Goal: Communication & Community: Answer question/provide support

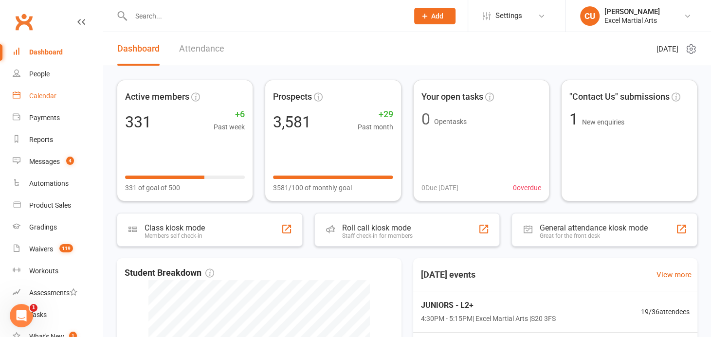
click at [55, 92] on div "Calendar" at bounding box center [42, 96] width 27 height 8
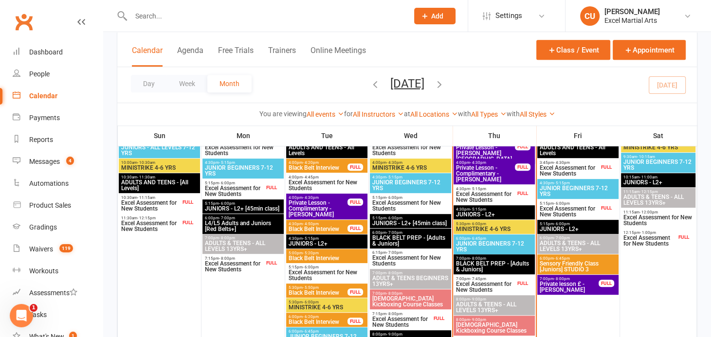
scroll to position [341, 0]
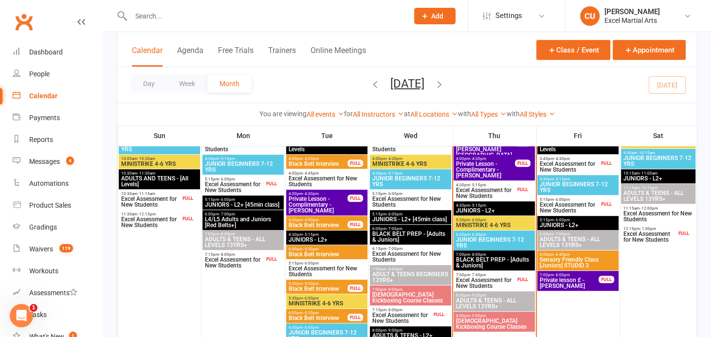
click at [478, 187] on span "Excel Assessment for New Students" at bounding box center [486, 193] width 60 height 12
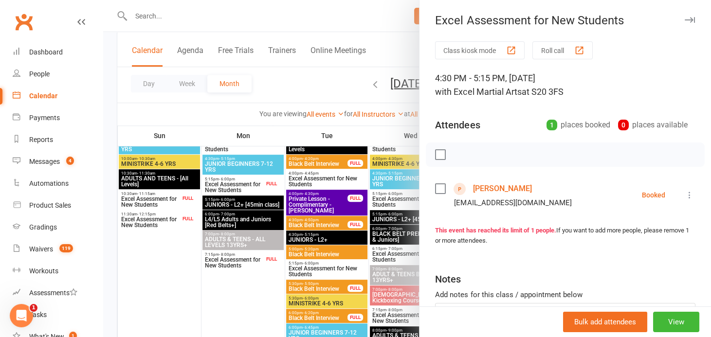
click at [398, 102] on div at bounding box center [407, 168] width 608 height 337
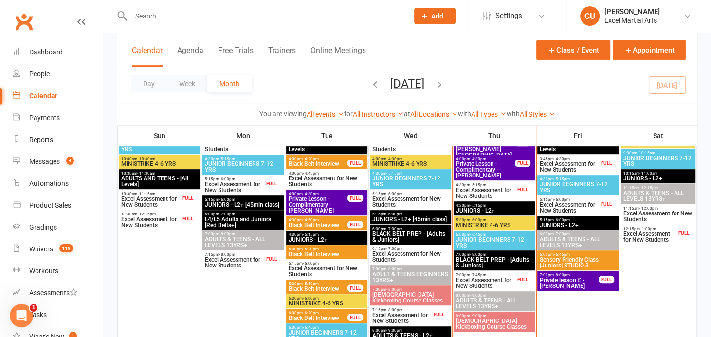
click at [482, 279] on span "Excel Assessment for New Students" at bounding box center [486, 284] width 60 height 12
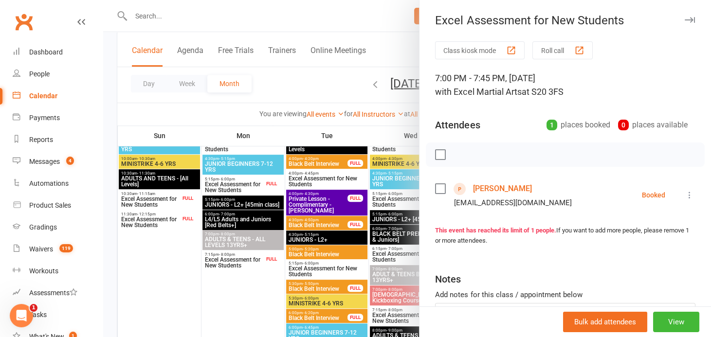
click at [409, 101] on div at bounding box center [407, 168] width 608 height 337
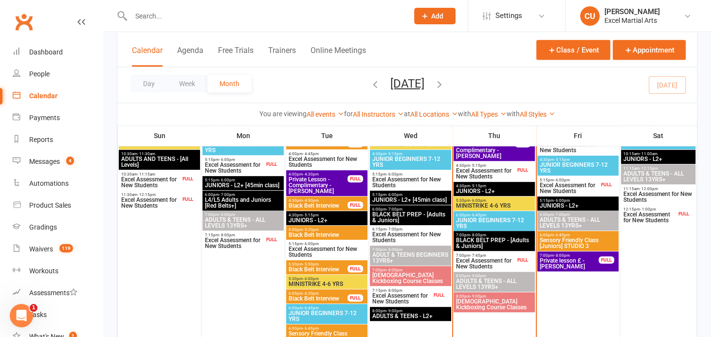
scroll to position [363, 0]
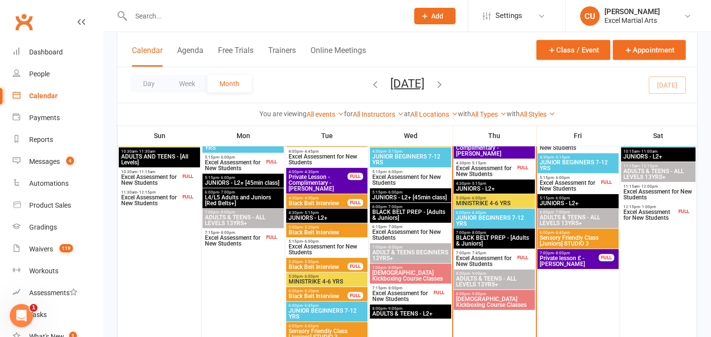
click at [492, 297] on span "[DEMOGRAPHIC_DATA] Kickboxing Course Classes" at bounding box center [494, 303] width 77 height 12
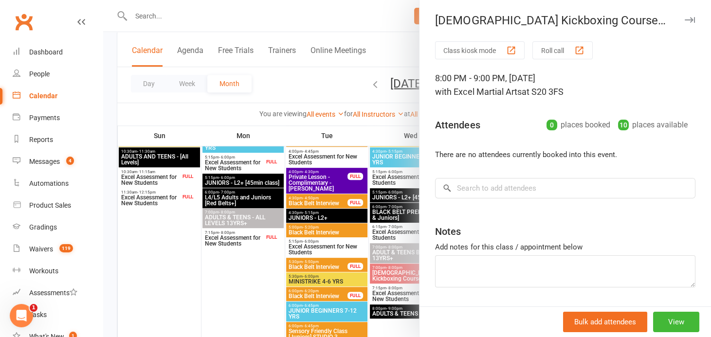
click at [390, 60] on div at bounding box center [407, 168] width 608 height 337
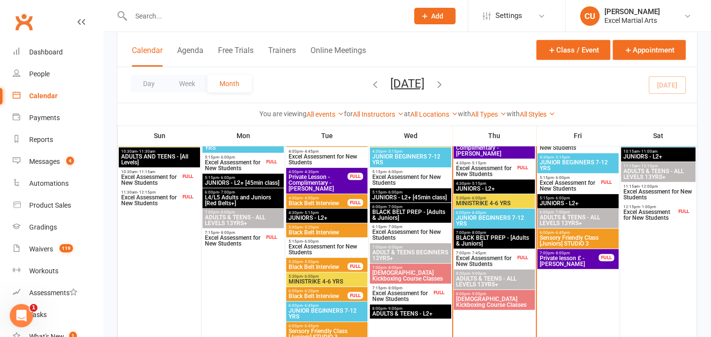
click at [156, 15] on input "text" at bounding box center [265, 16] width 274 height 14
click at [477, 166] on span "Excel Assessment for New Students" at bounding box center [486, 172] width 60 height 12
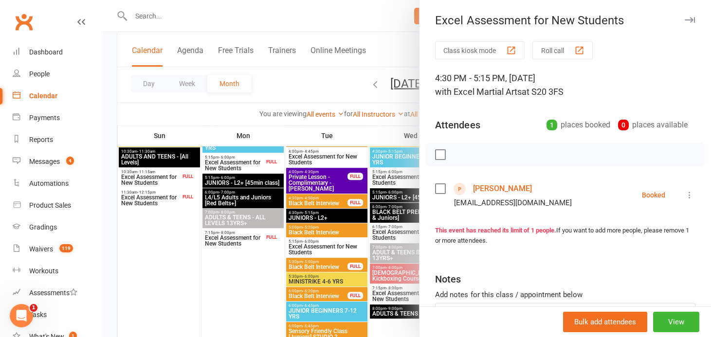
click at [487, 193] on link "[PERSON_NAME]" at bounding box center [502, 189] width 59 height 16
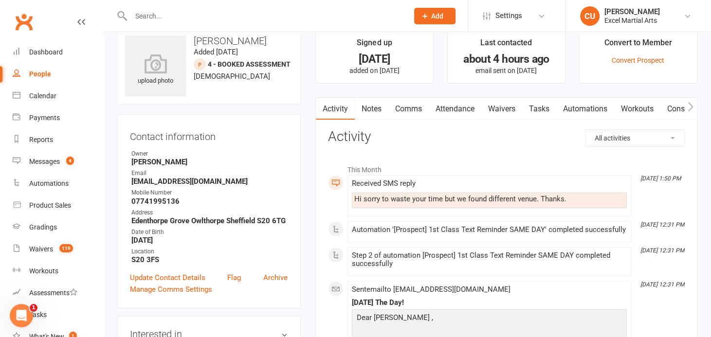
scroll to position [18, 0]
click at [383, 104] on link "Notes" at bounding box center [372, 109] width 34 height 22
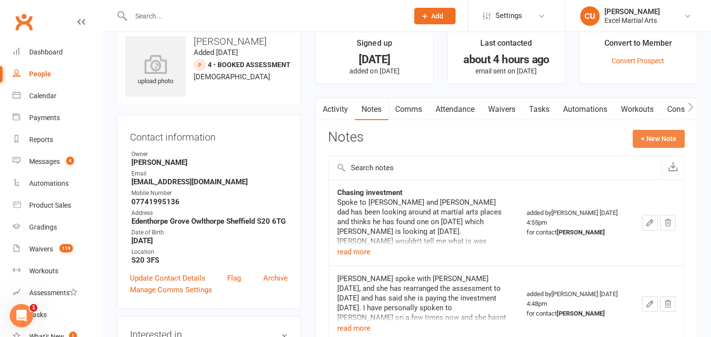
click at [657, 138] on button "+ New Note" at bounding box center [659, 139] width 52 height 18
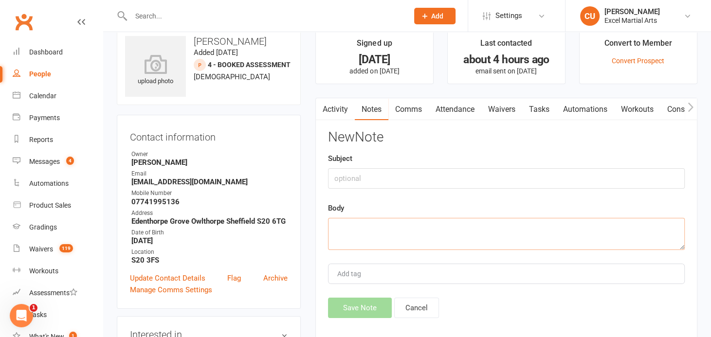
click at [368, 239] on textarea at bounding box center [506, 234] width 357 height 32
type textarea "Decided to go elsewhere"
click at [357, 305] on button "Save Note" at bounding box center [360, 308] width 64 height 20
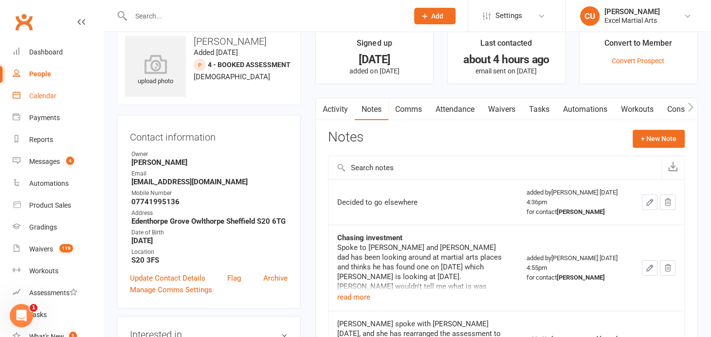
click at [46, 92] on div "Calendar" at bounding box center [42, 96] width 27 height 8
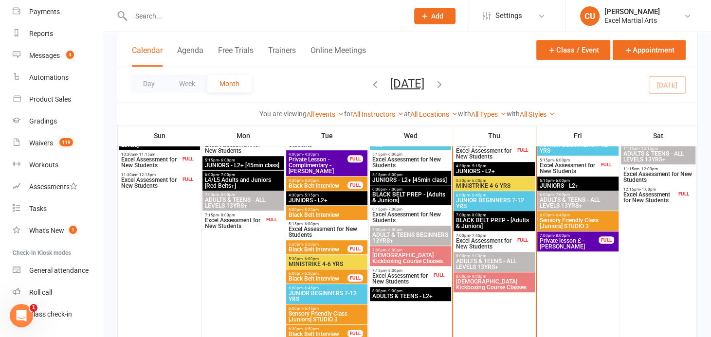
scroll to position [380, 0]
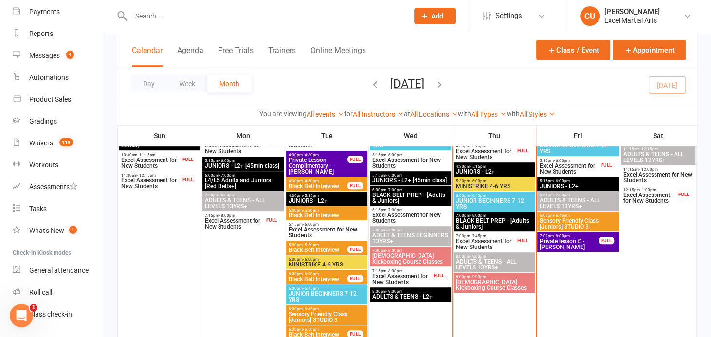
click at [472, 239] on span "Excel Assessment for New Students" at bounding box center [486, 245] width 60 height 12
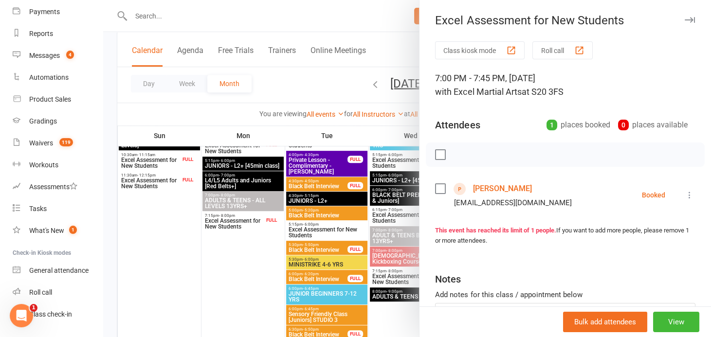
click at [485, 190] on link "[PERSON_NAME]" at bounding box center [502, 189] width 59 height 16
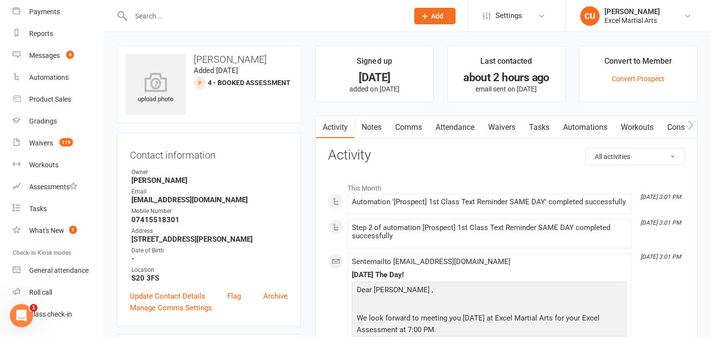
click at [370, 132] on link "Notes" at bounding box center [372, 127] width 34 height 22
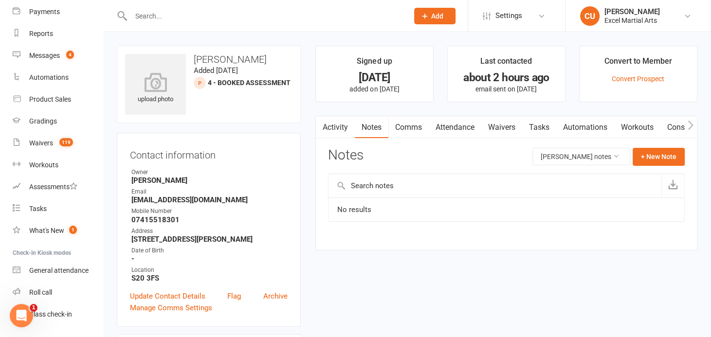
click at [342, 128] on link "Activity" at bounding box center [335, 127] width 39 height 22
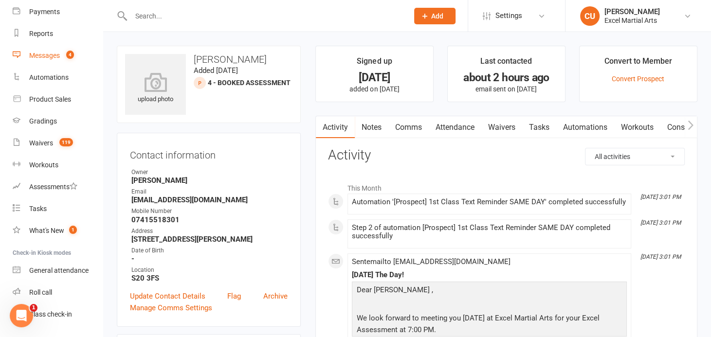
click at [58, 60] on link "Messages 4" at bounding box center [58, 56] width 90 height 22
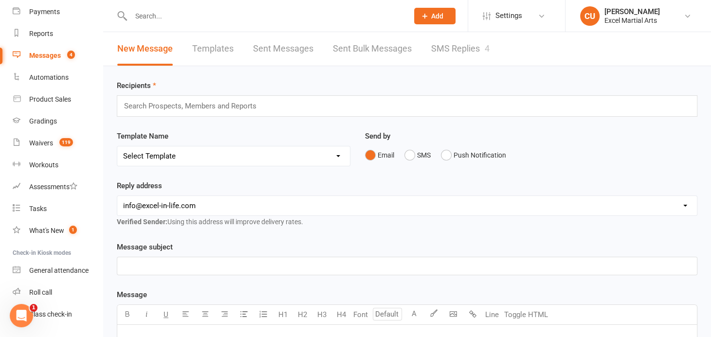
click at [453, 50] on link "SMS Replies 4" at bounding box center [460, 49] width 58 height 34
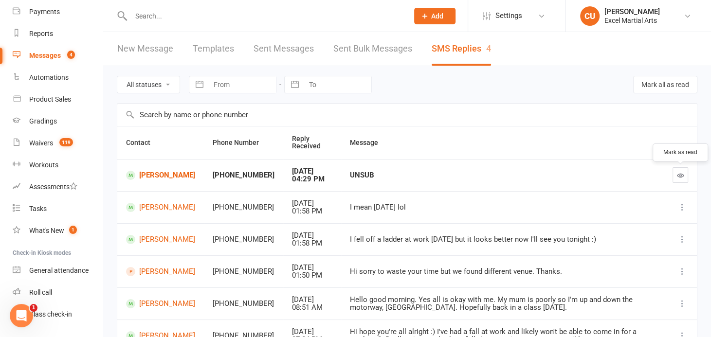
click at [680, 179] on button "button" at bounding box center [681, 175] width 16 height 16
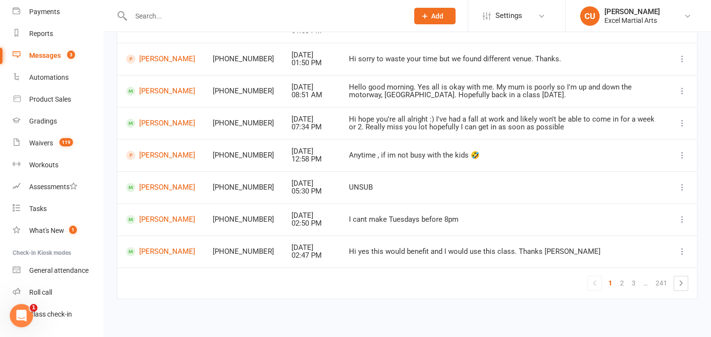
scroll to position [214, 0]
click at [620, 280] on link "2" at bounding box center [622, 283] width 12 height 14
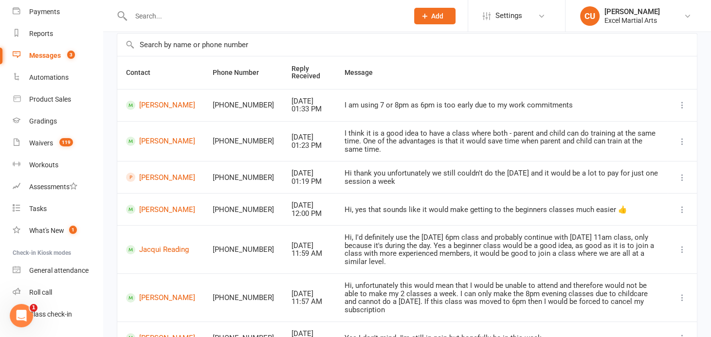
scroll to position [230, 0]
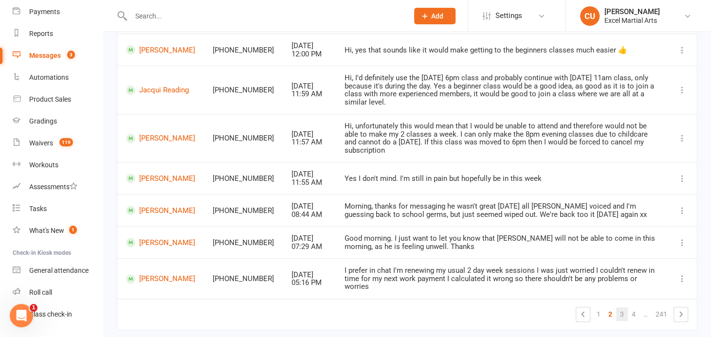
click at [623, 308] on link "3" at bounding box center [622, 315] width 12 height 14
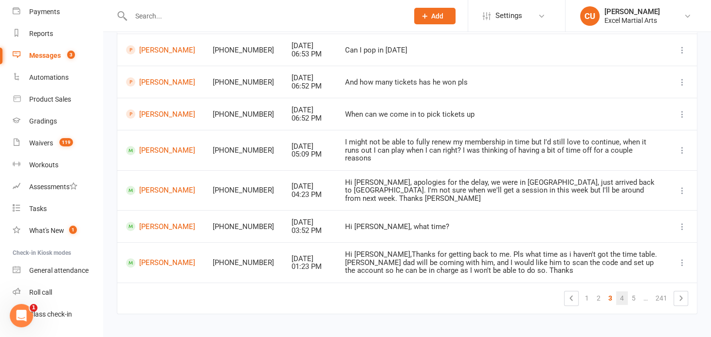
click at [625, 292] on link "4" at bounding box center [622, 299] width 12 height 14
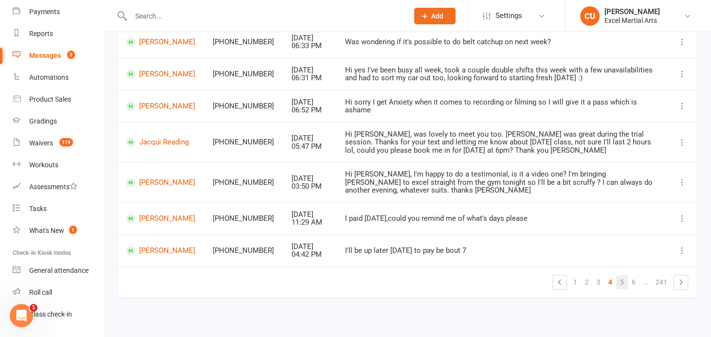
click at [623, 279] on link "5" at bounding box center [622, 283] width 12 height 14
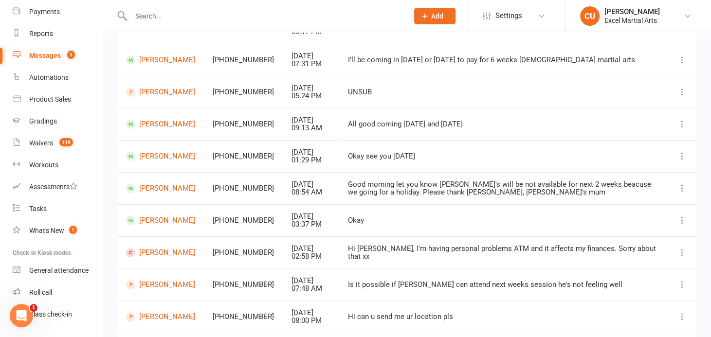
scroll to position [214, 0]
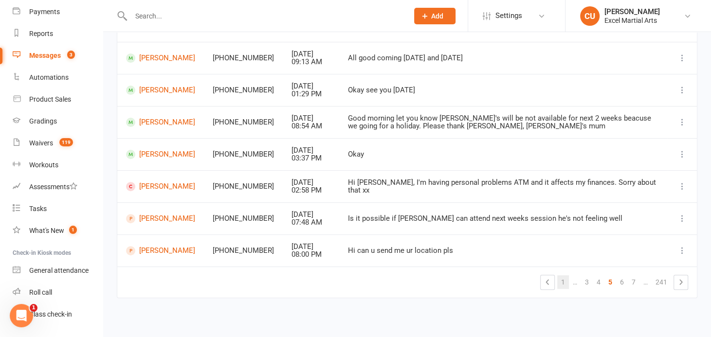
click at [562, 279] on link "1" at bounding box center [563, 283] width 12 height 14
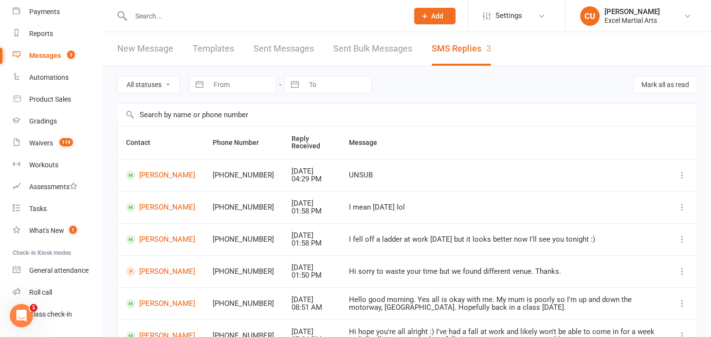
scroll to position [0, 0]
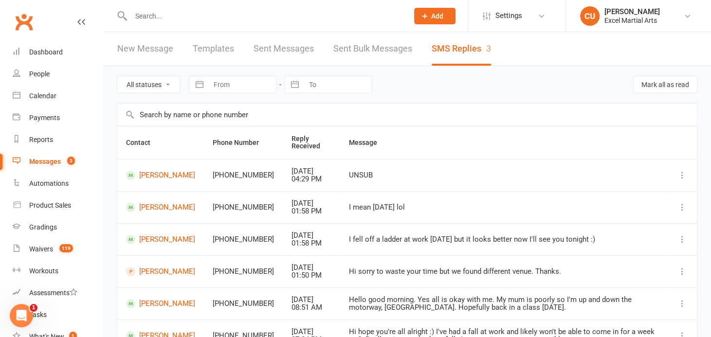
click at [135, 50] on link "New Message" at bounding box center [145, 49] width 56 height 34
